Goal: Find contact information: Find contact information

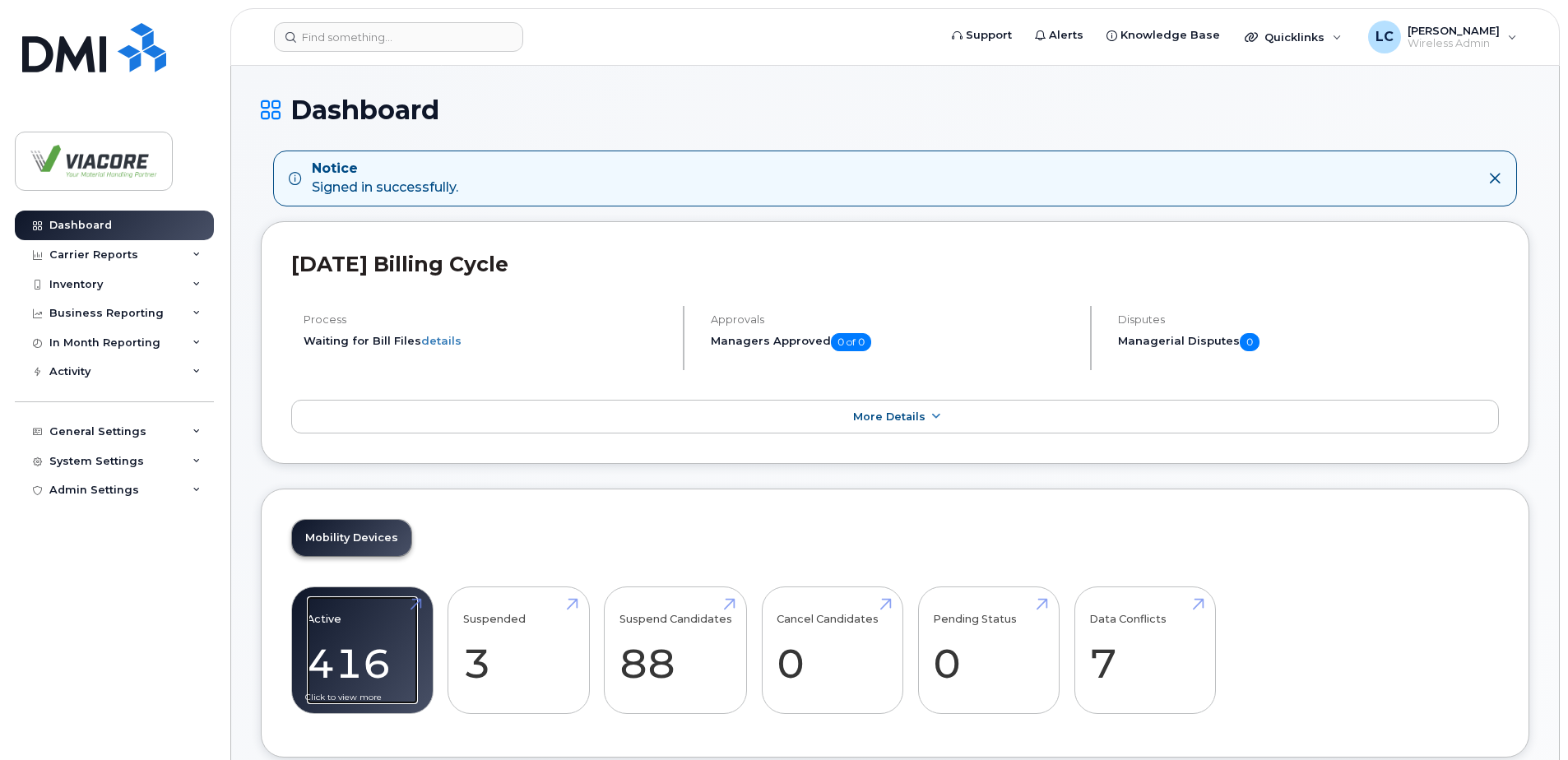
click at [358, 631] on link "Active 416" at bounding box center [362, 650] width 111 height 109
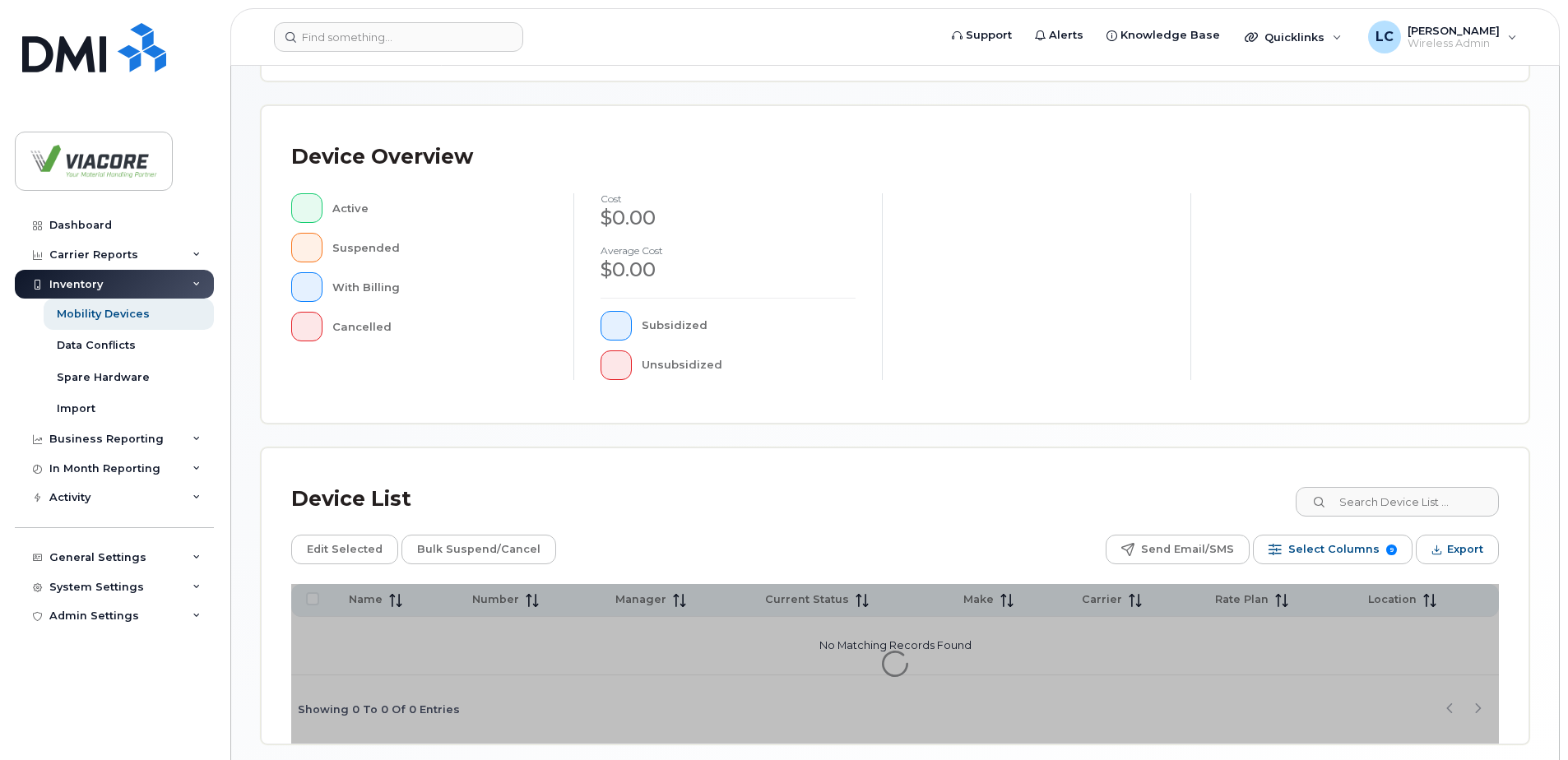
scroll to position [329, 0]
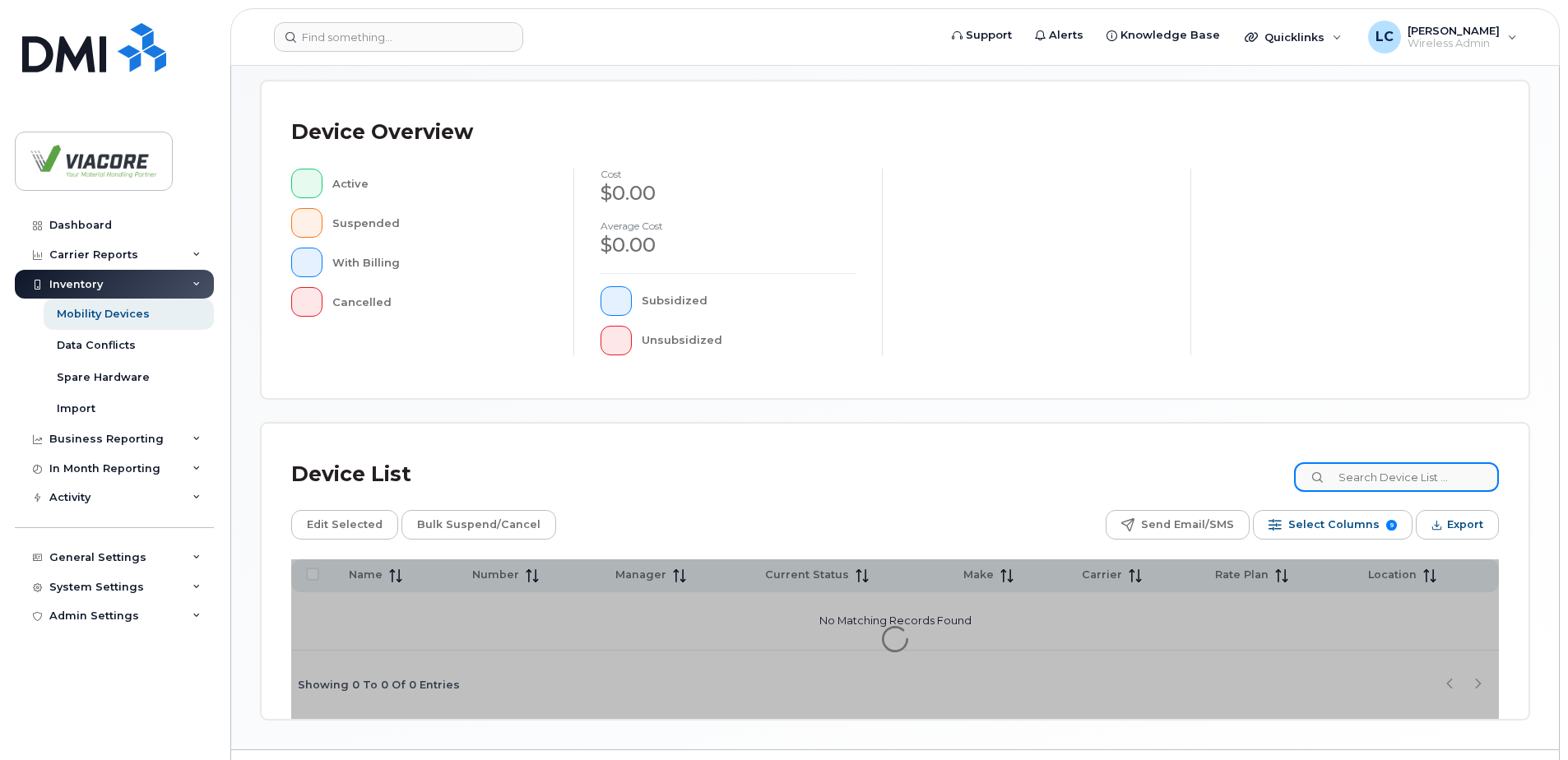
click at [1392, 484] on input at bounding box center [1396, 477] width 205 height 30
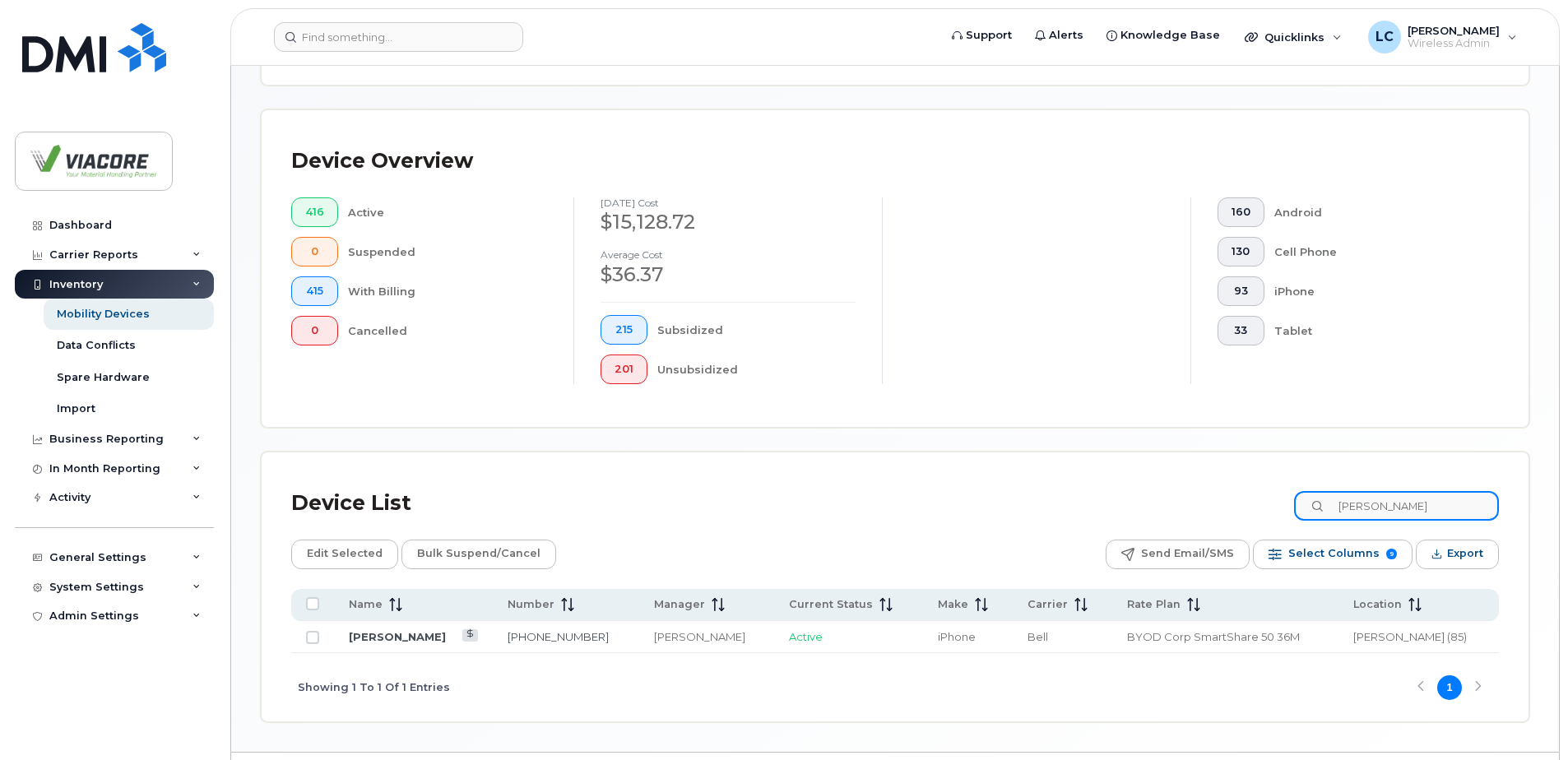
scroll to position [358, 0]
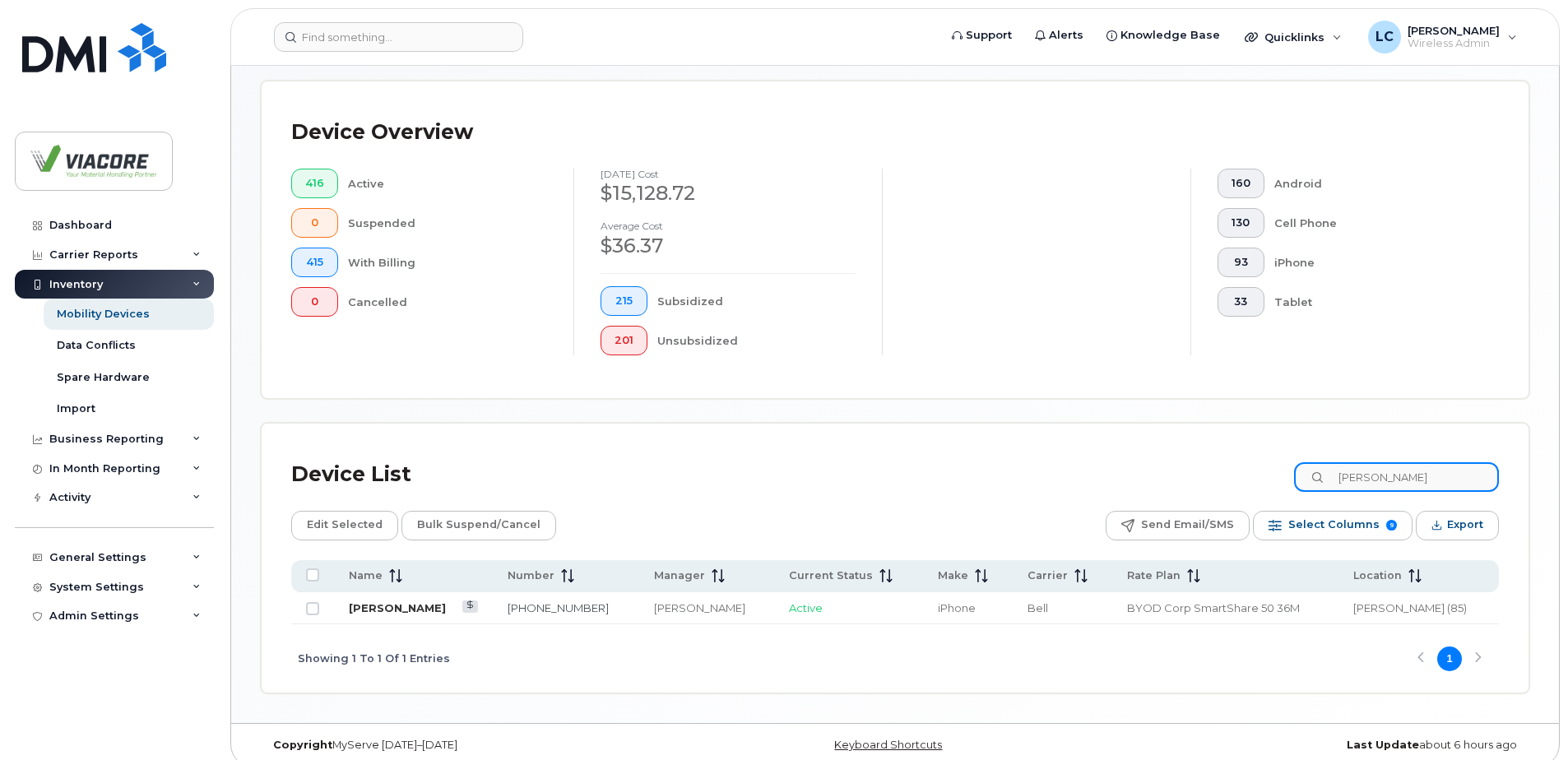
type input "mike sch"
click at [431, 604] on link "Mike Schoenborn" at bounding box center [397, 608] width 97 height 13
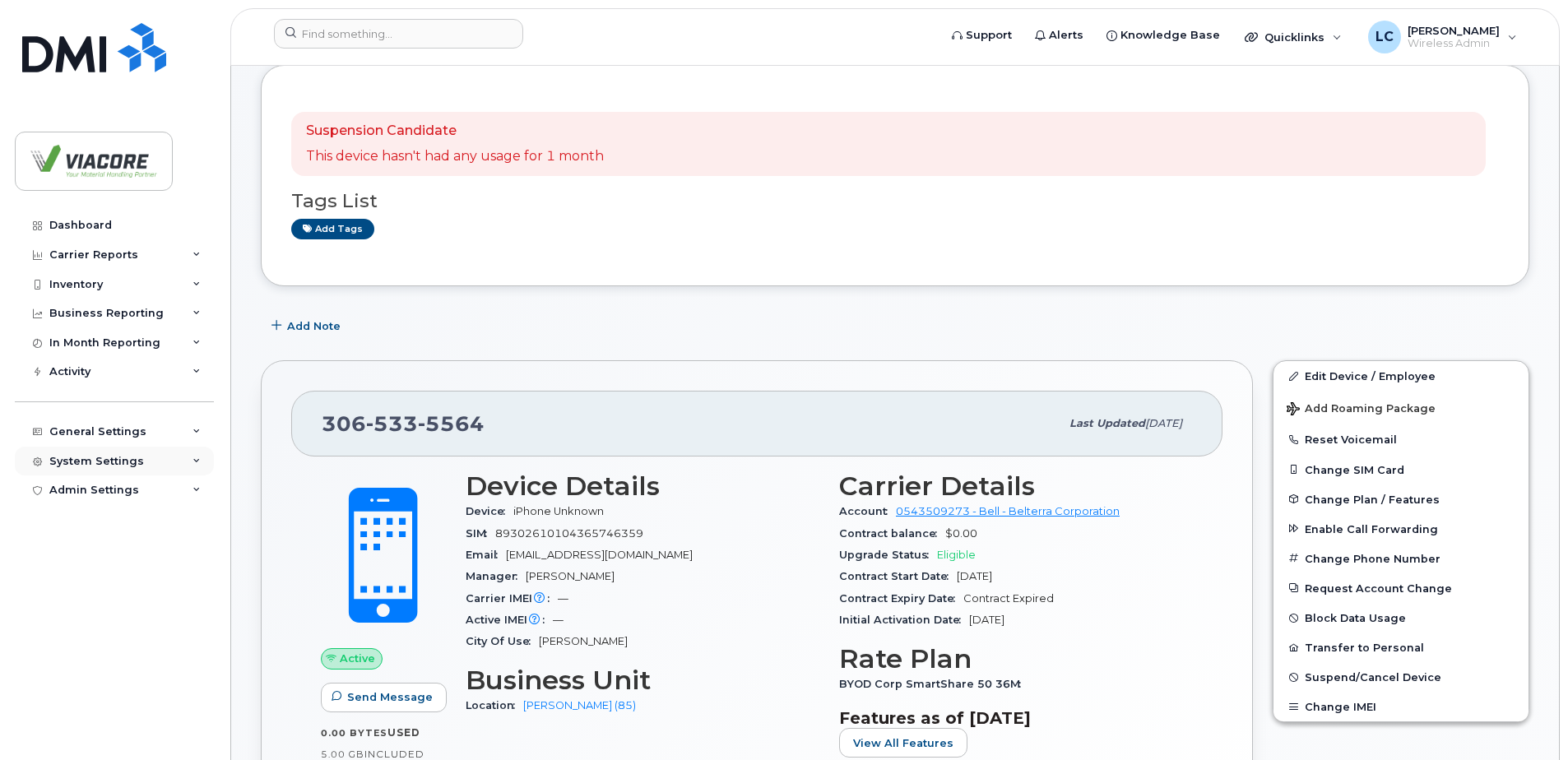
scroll to position [82, 0]
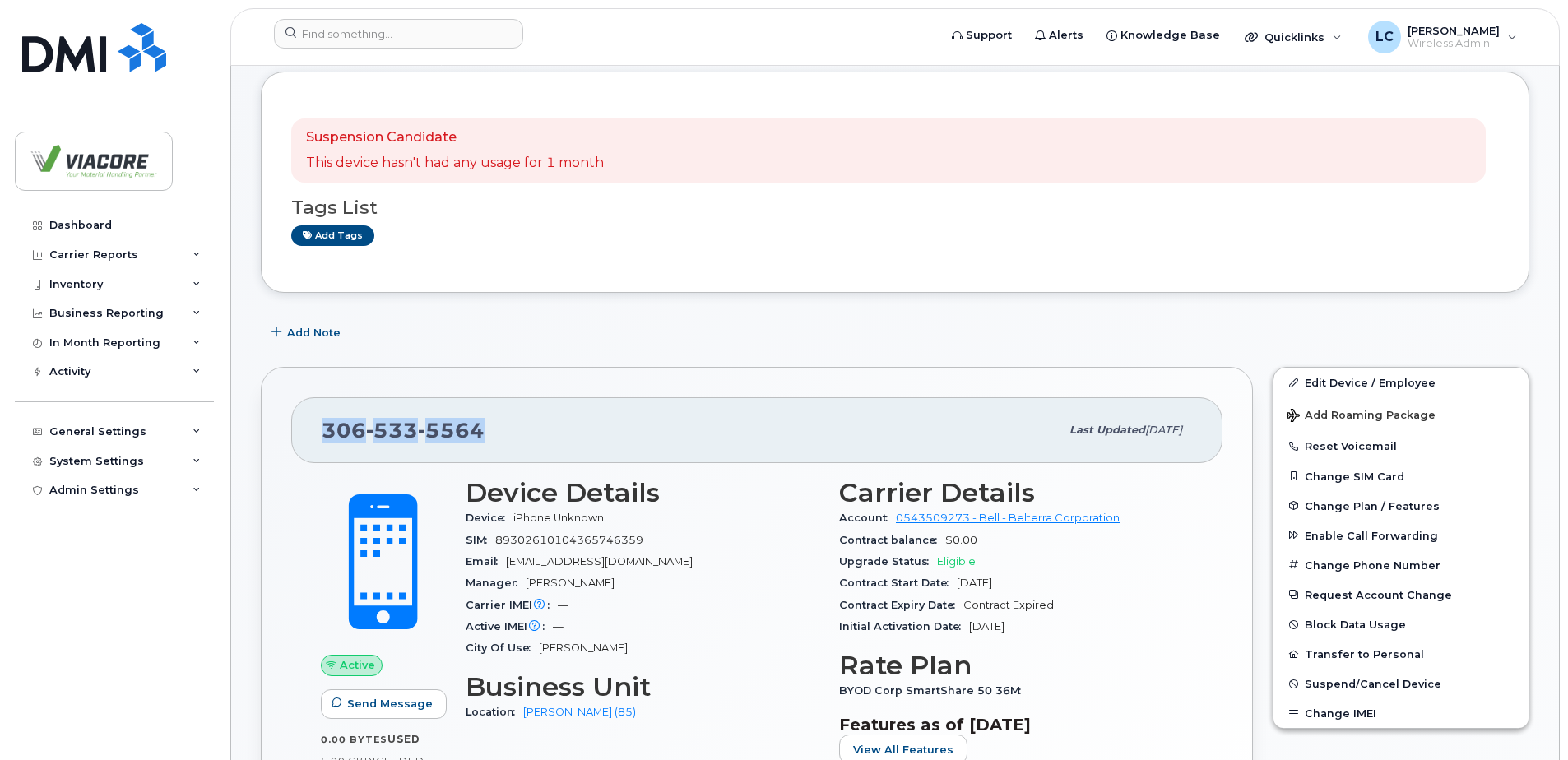
drag, startPoint x: 499, startPoint y: 431, endPoint x: 302, endPoint y: 427, distance: 197.0
click at [302, 427] on div "306 533 5564 Last updated May 20, 2025" at bounding box center [757, 429] width 931 height 65
copy span "306 533 5564"
